Goal: Find specific page/section: Find specific page/section

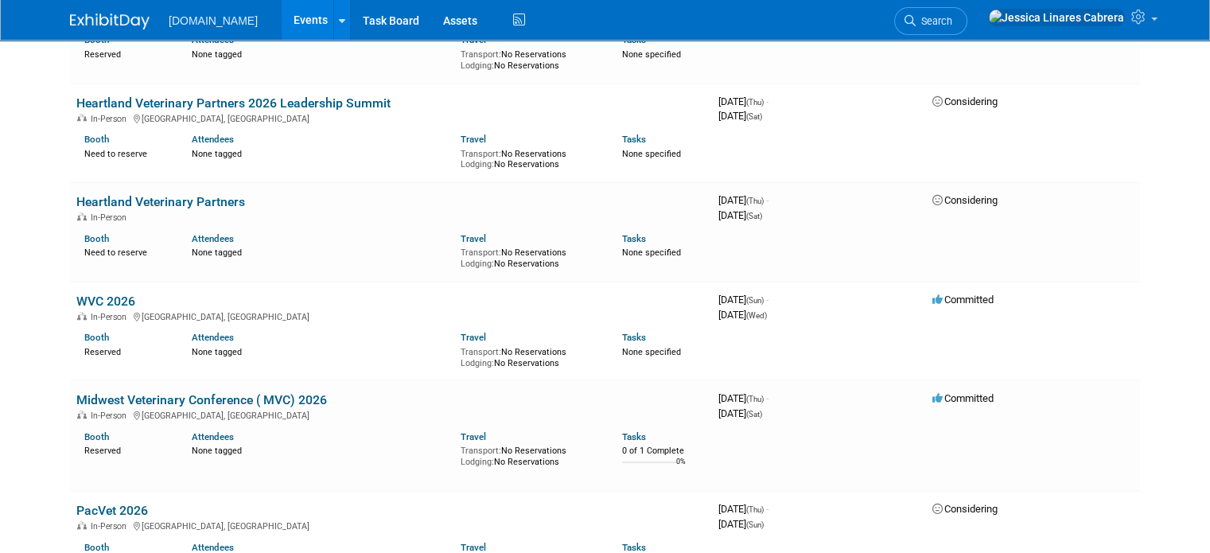
scroll to position [1100, 0]
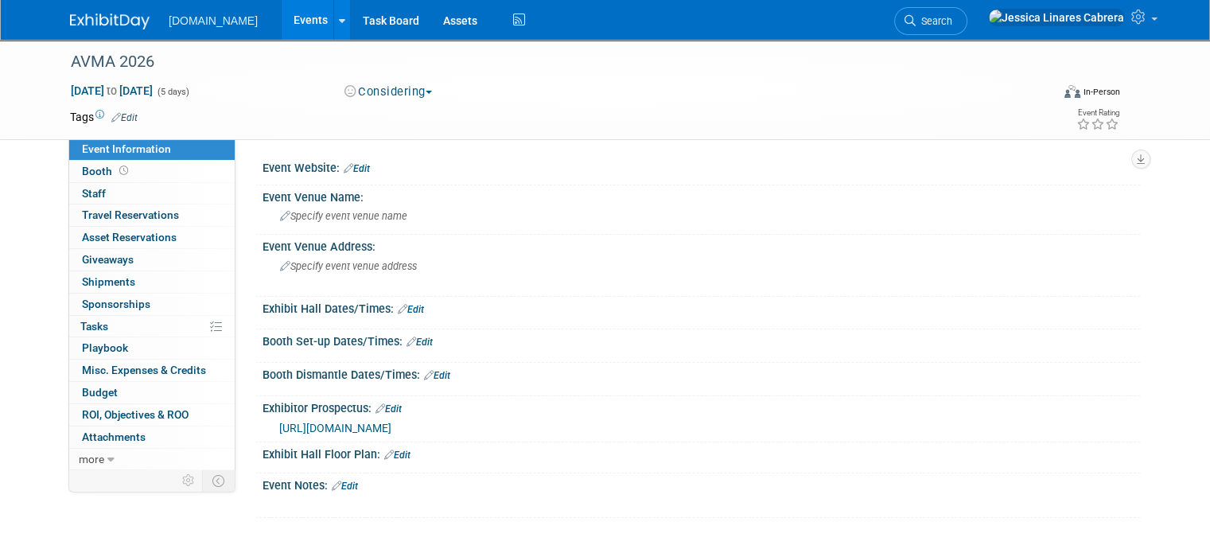
click at [339, 483] on link "Edit" at bounding box center [345, 486] width 26 height 11
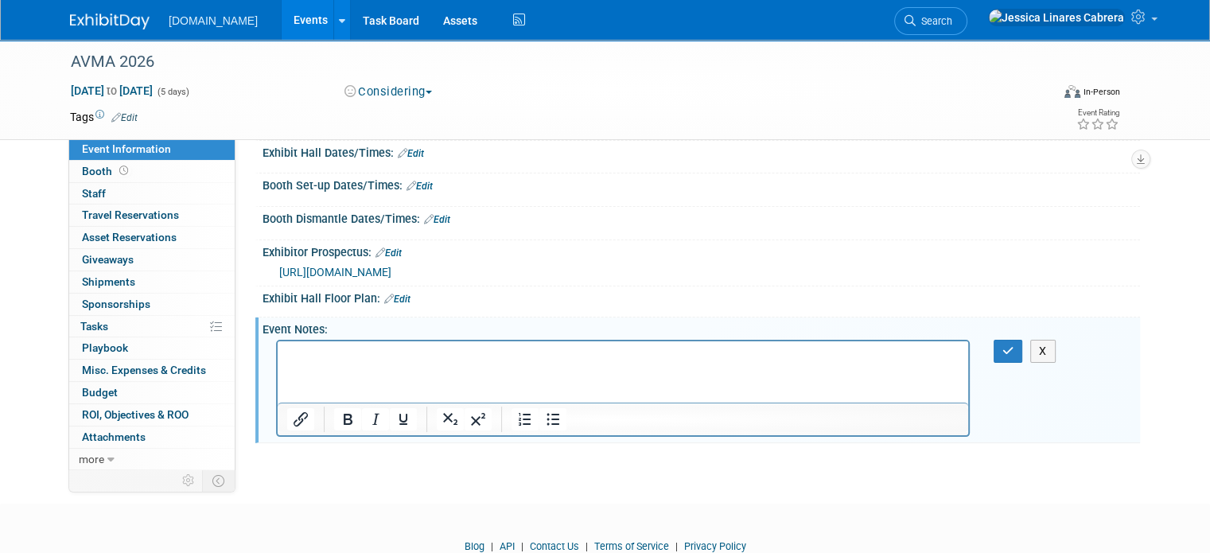
scroll to position [159, 0]
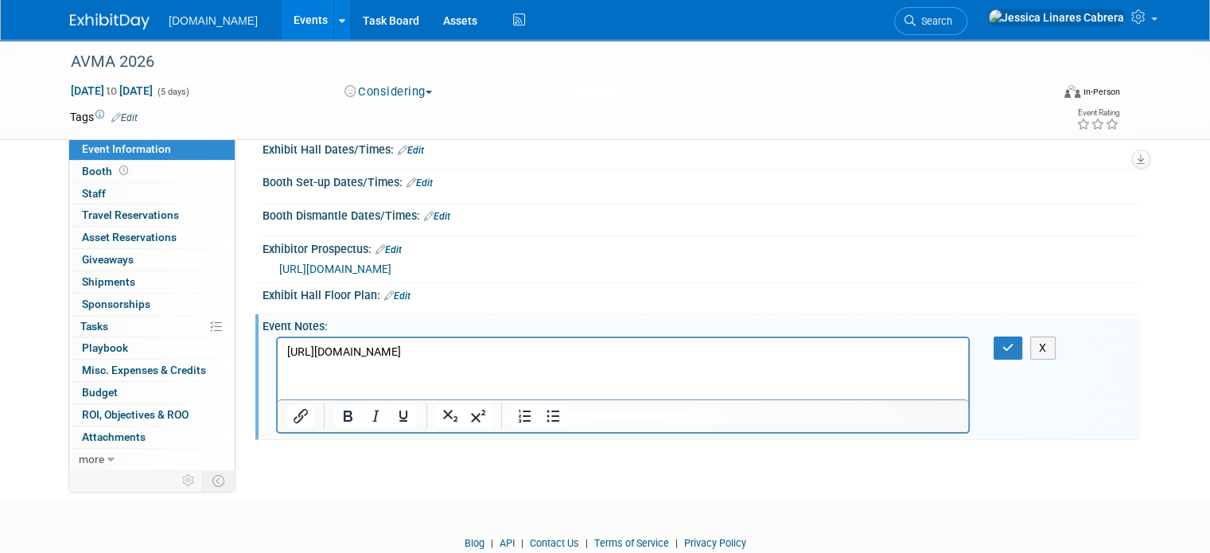
click at [738, 357] on p "[URL][DOMAIN_NAME]" at bounding box center [623, 353] width 672 height 16
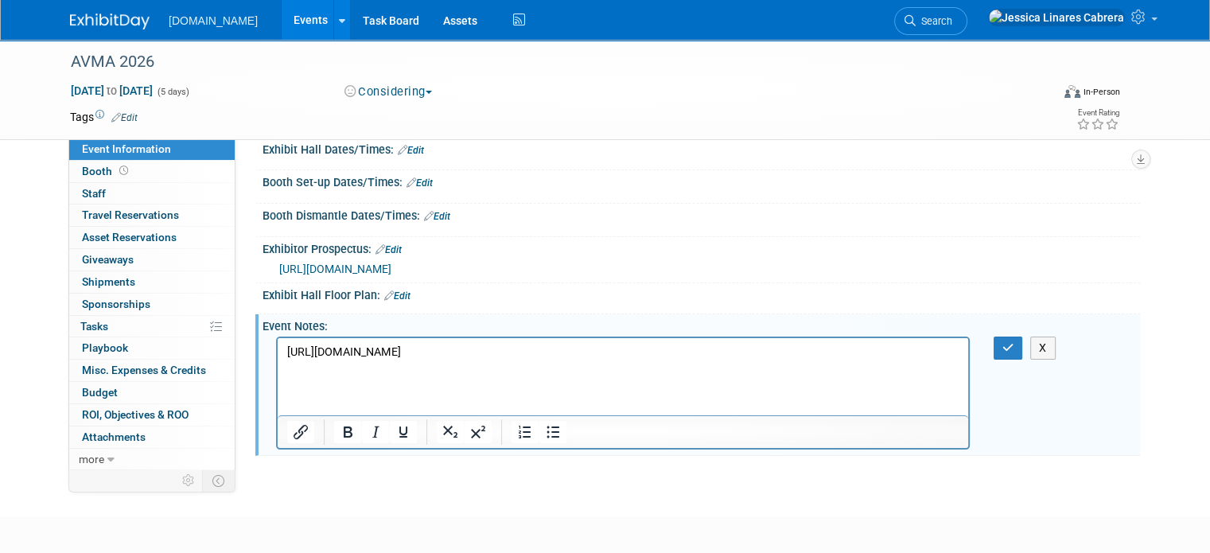
click at [1034, 329] on div "Event Notes: Edit" at bounding box center [702, 324] width 878 height 20
click at [1023, 340] on button "button" at bounding box center [1008, 348] width 29 height 23
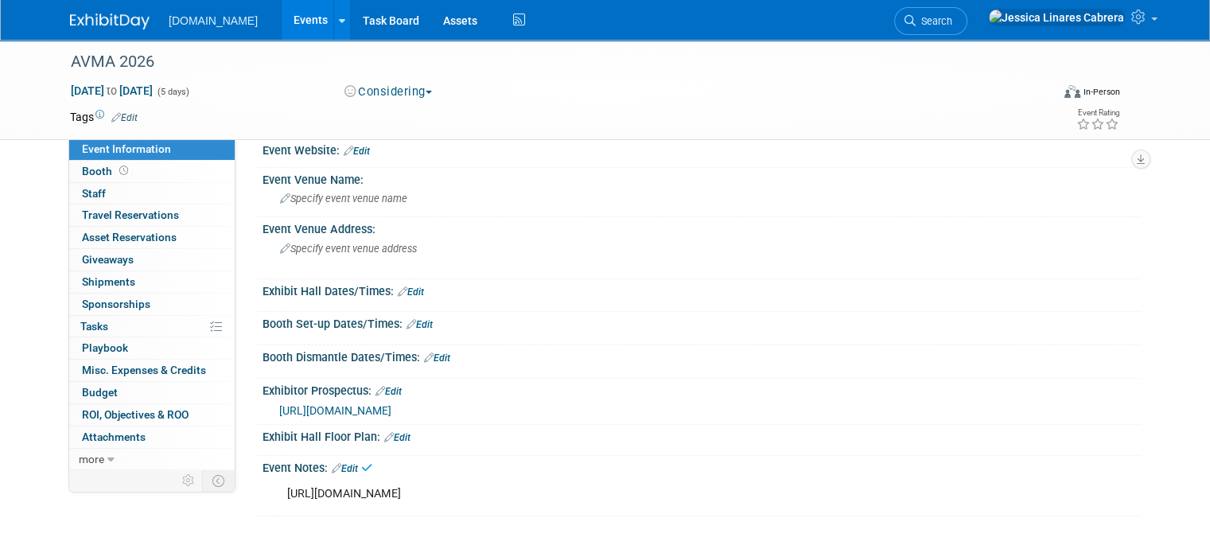
scroll to position [0, 0]
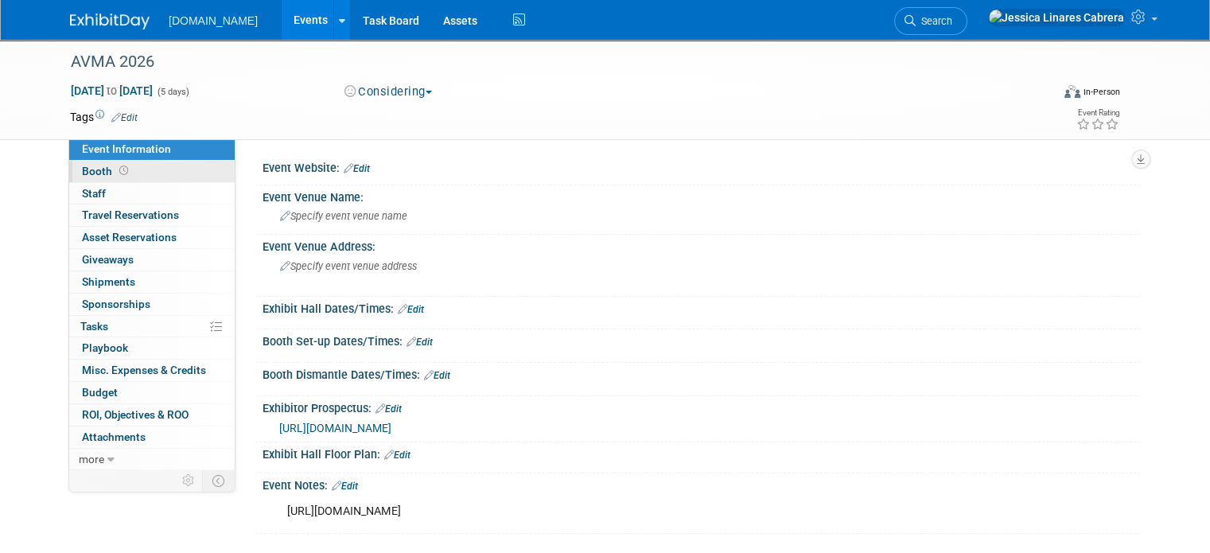
click at [116, 176] on span at bounding box center [123, 171] width 15 height 12
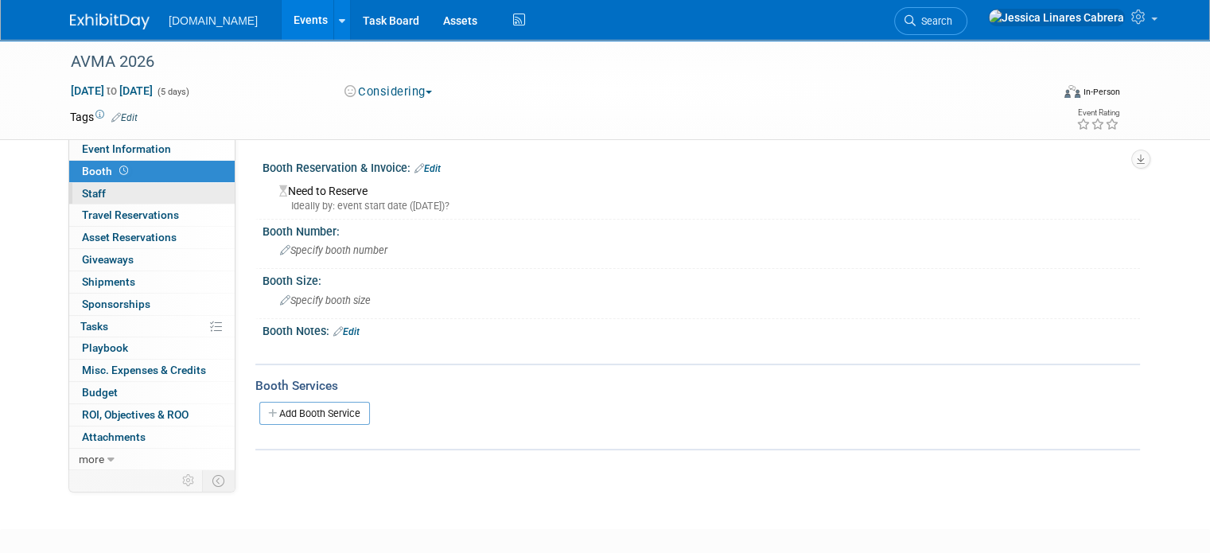
click at [91, 193] on span "Staff 0" at bounding box center [94, 193] width 24 height 13
